Goal: Transaction & Acquisition: Purchase product/service

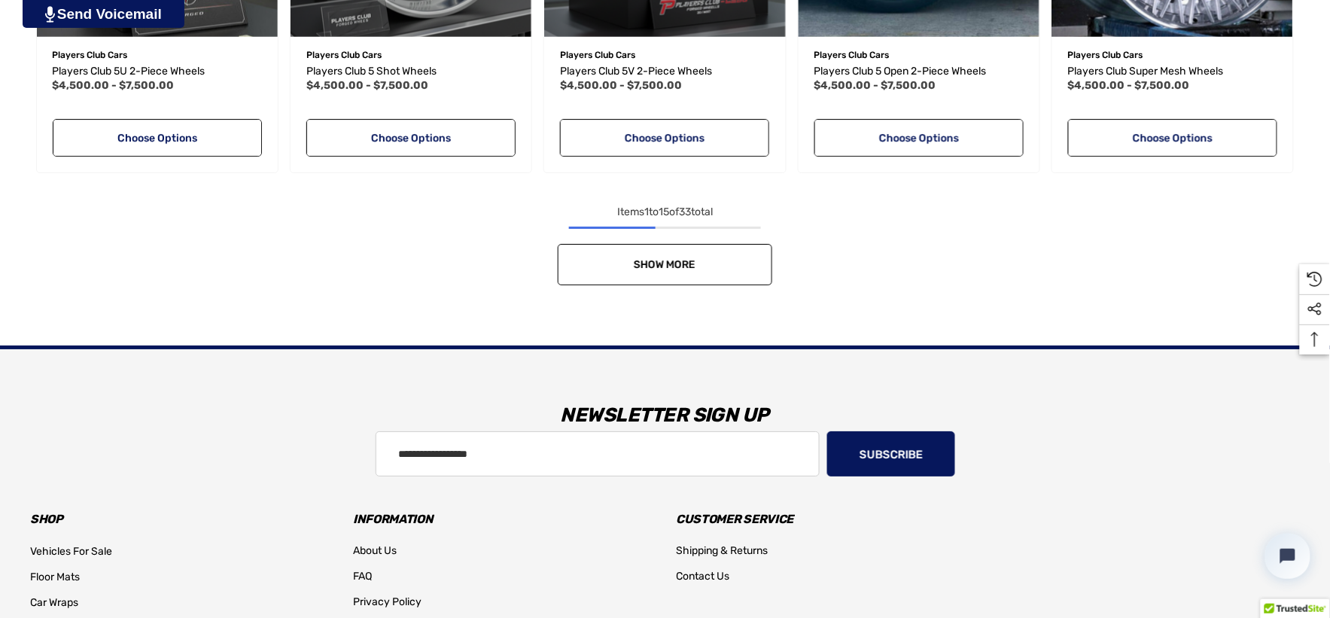
click at [693, 212] on nav "Items 1 to 15 of 33 total Show More 1 2 3" at bounding box center [665, 244] width 1270 height 82
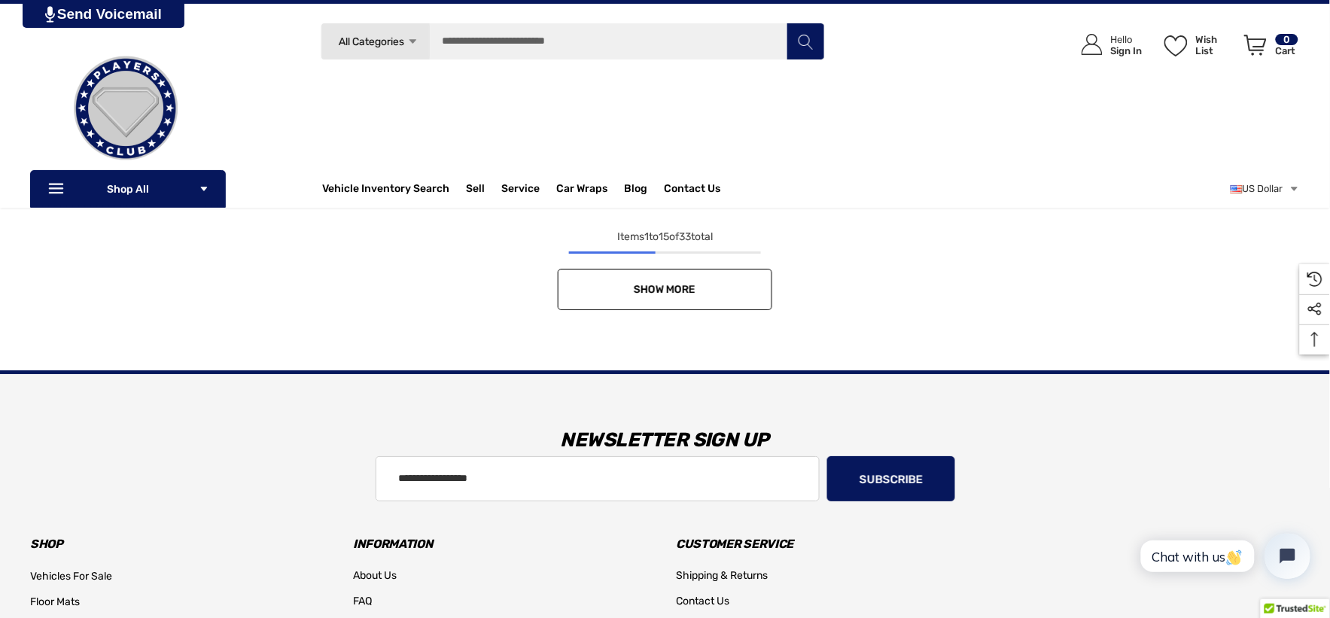
scroll to position [1421, 0]
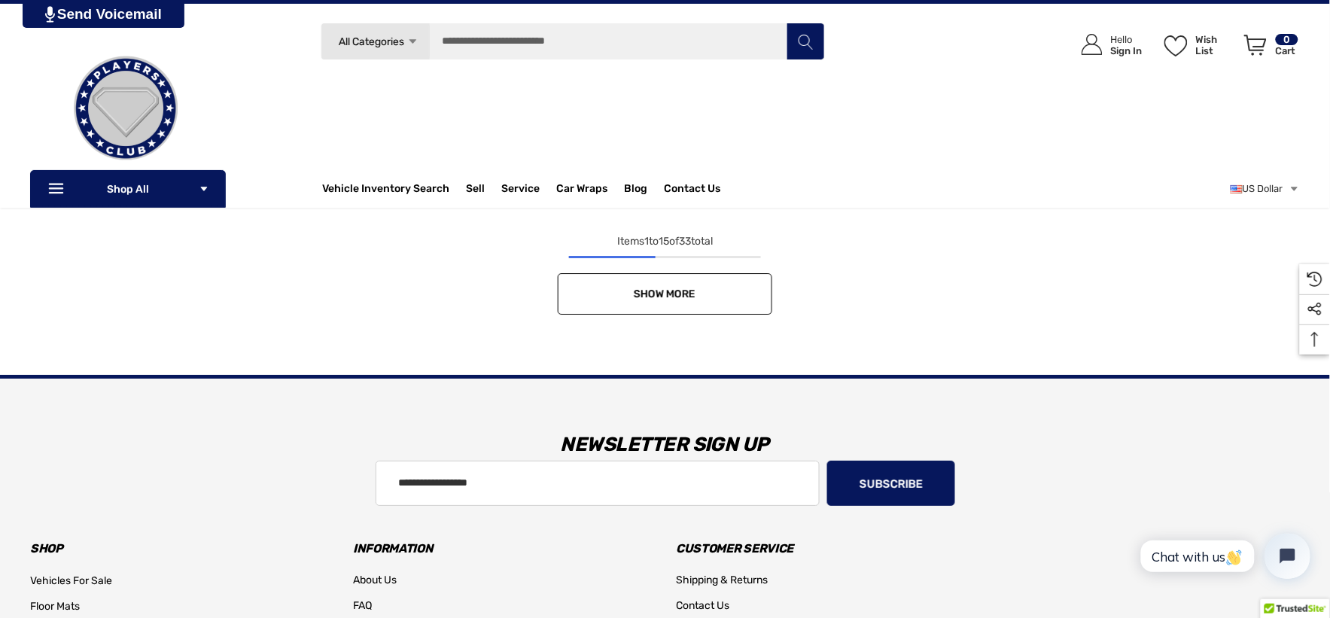
click at [727, 275] on link "Show More" at bounding box center [665, 293] width 215 height 41
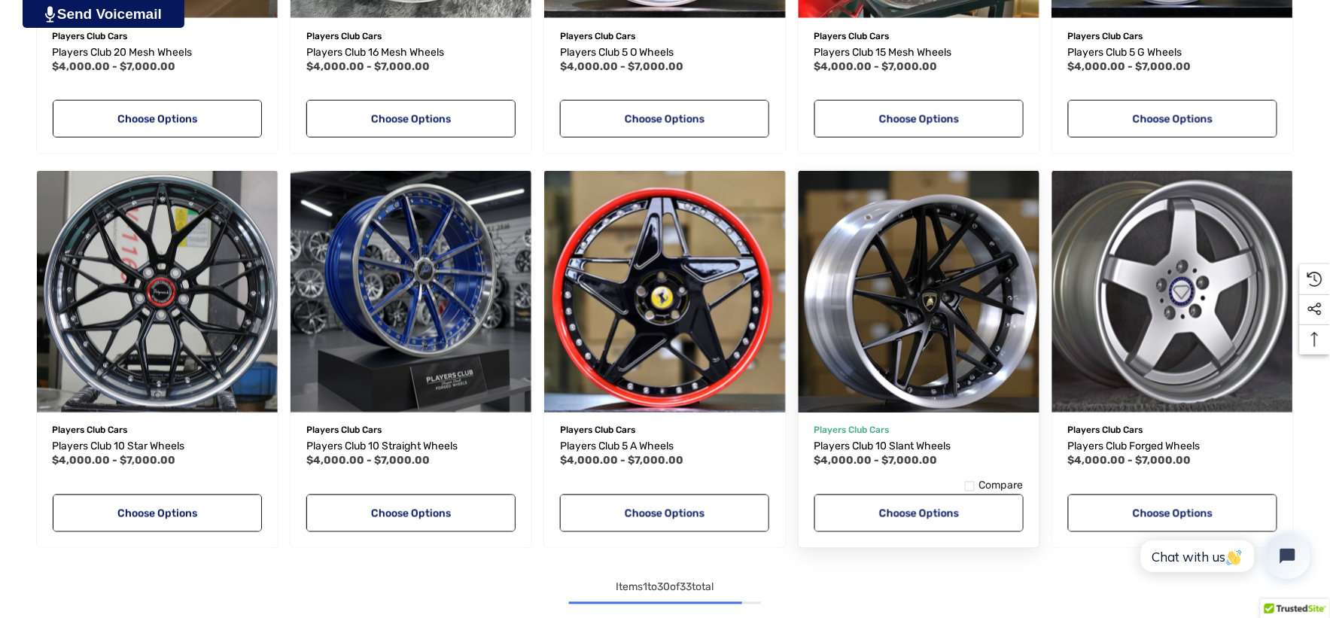
scroll to position [2259, 0]
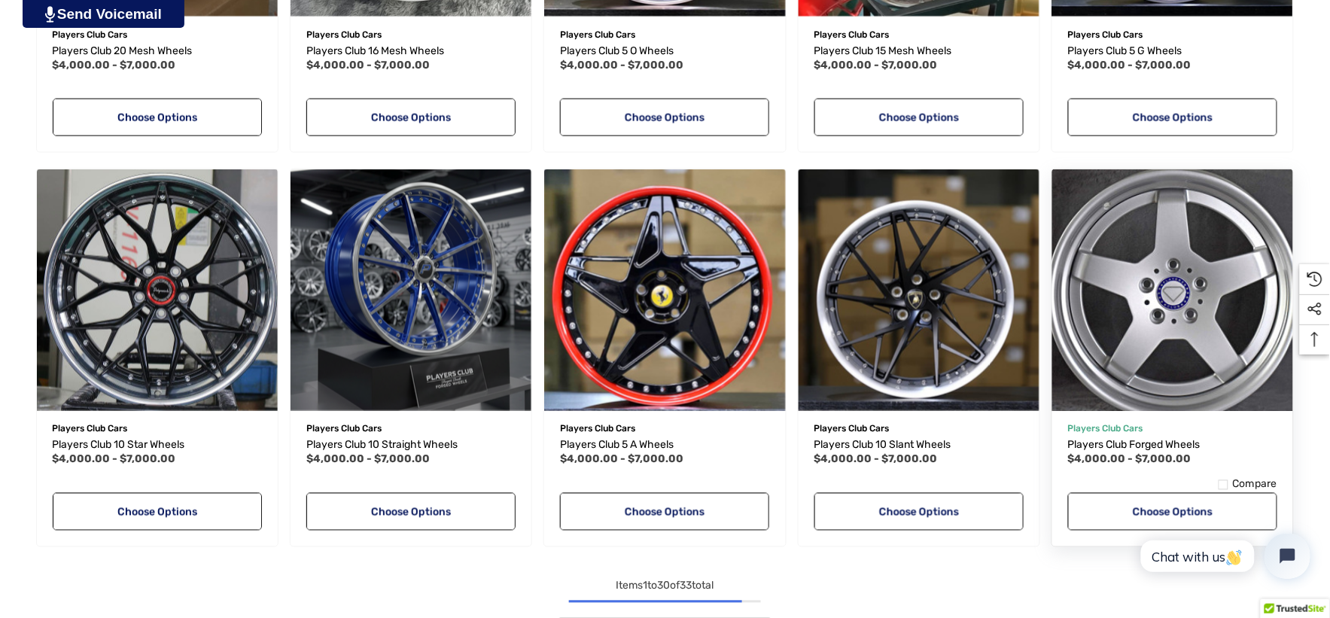
click at [1101, 288] on img "Players Club Forged Wheels,Price range from $4,000.00 to $7,000.00\a" at bounding box center [1173, 289] width 265 height 265
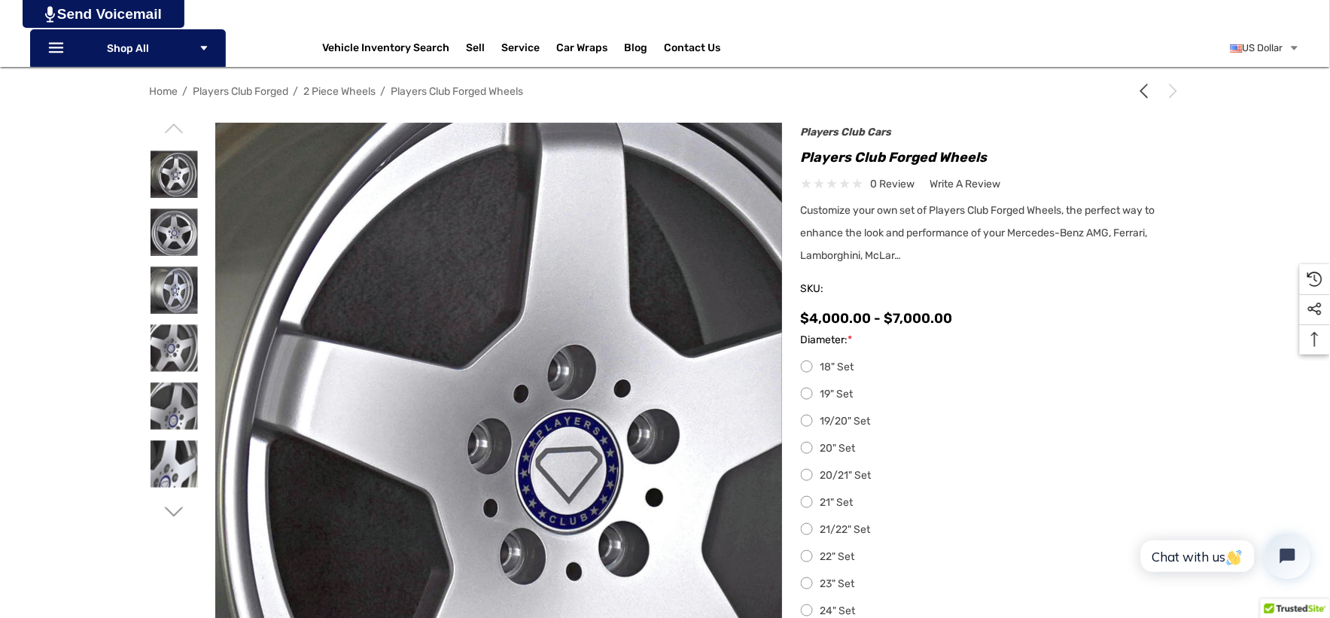
click at [452, 312] on img at bounding box center [532, 471] width 964 height 964
